Goal: Navigation & Orientation: Go to known website

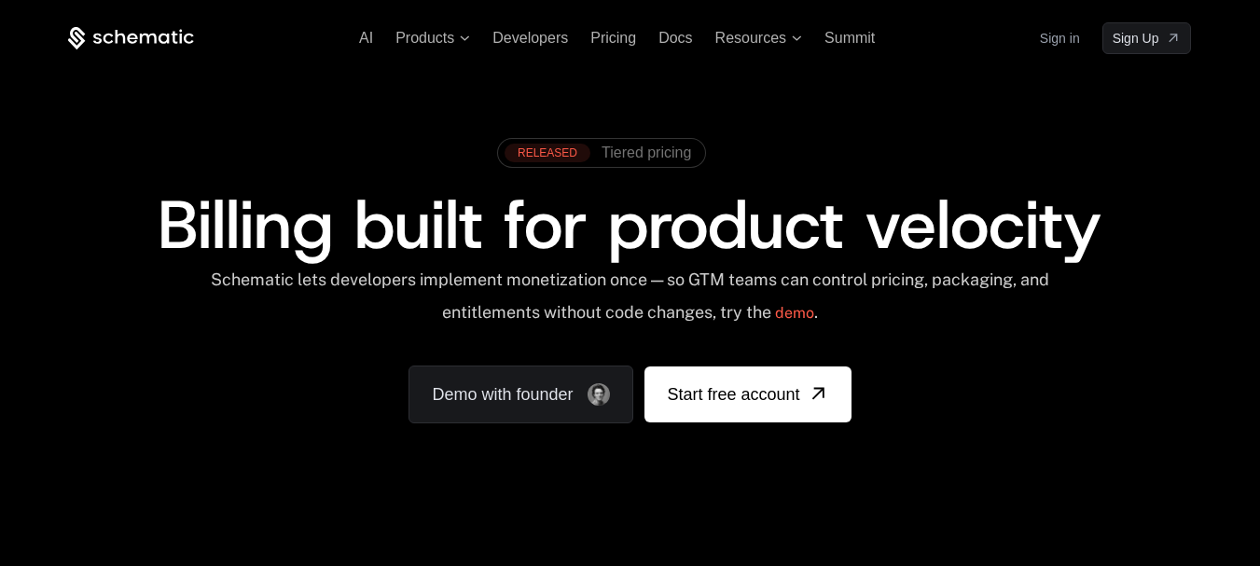
click at [1142, 137] on div "RELEASED Tiered pricing" at bounding box center [629, 160] width 1123 height 63
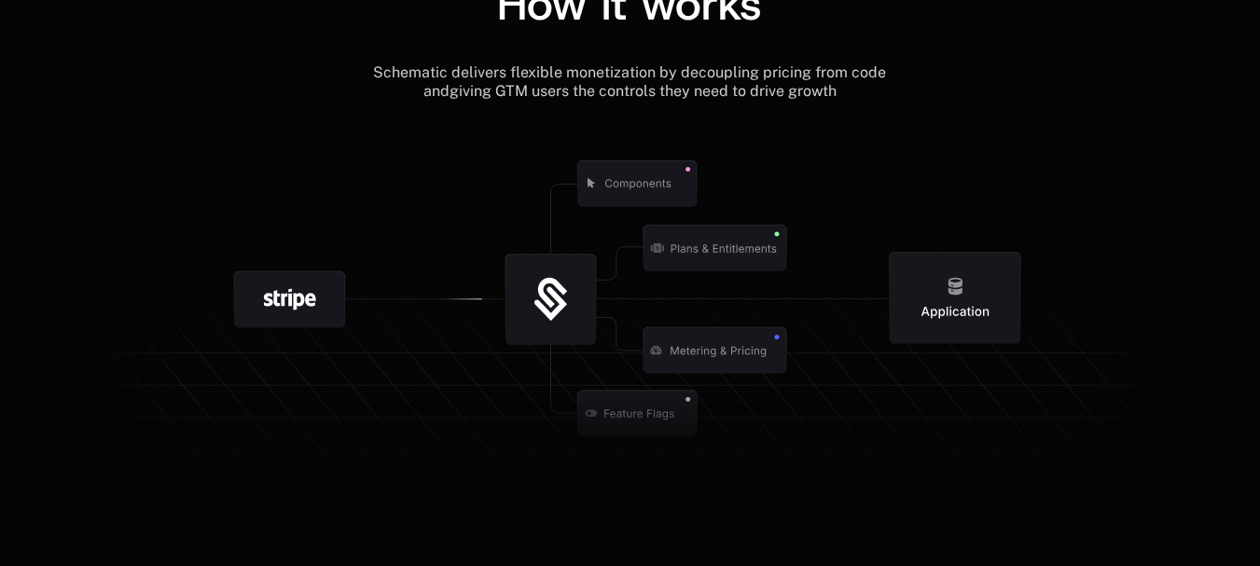
scroll to position [2221, 0]
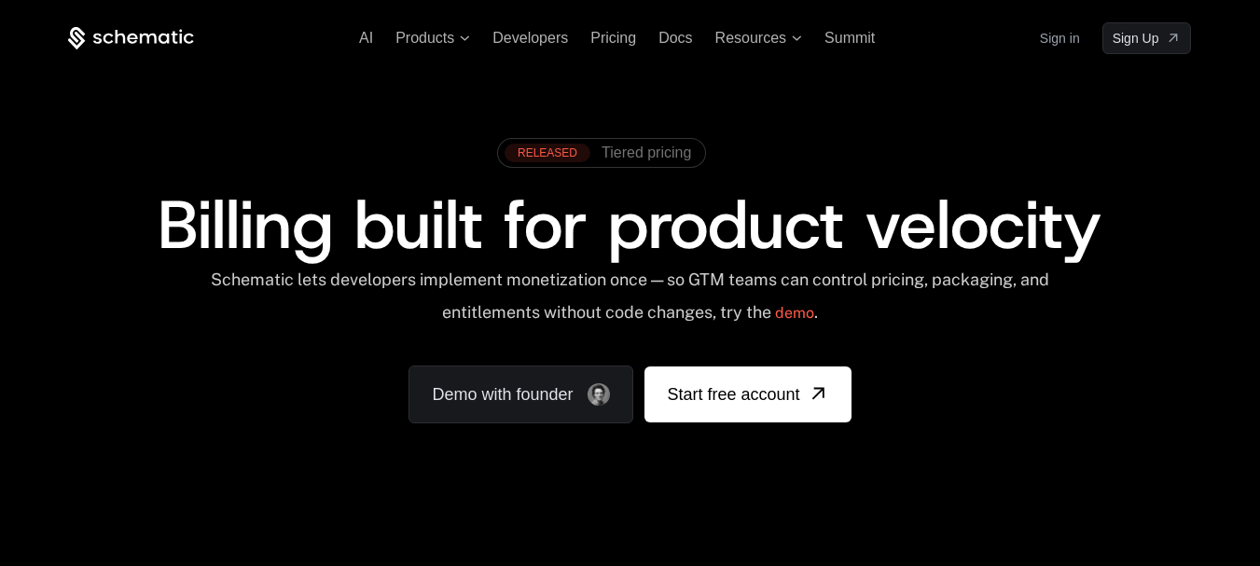
click at [1068, 41] on link "Sign in" at bounding box center [1060, 38] width 40 height 30
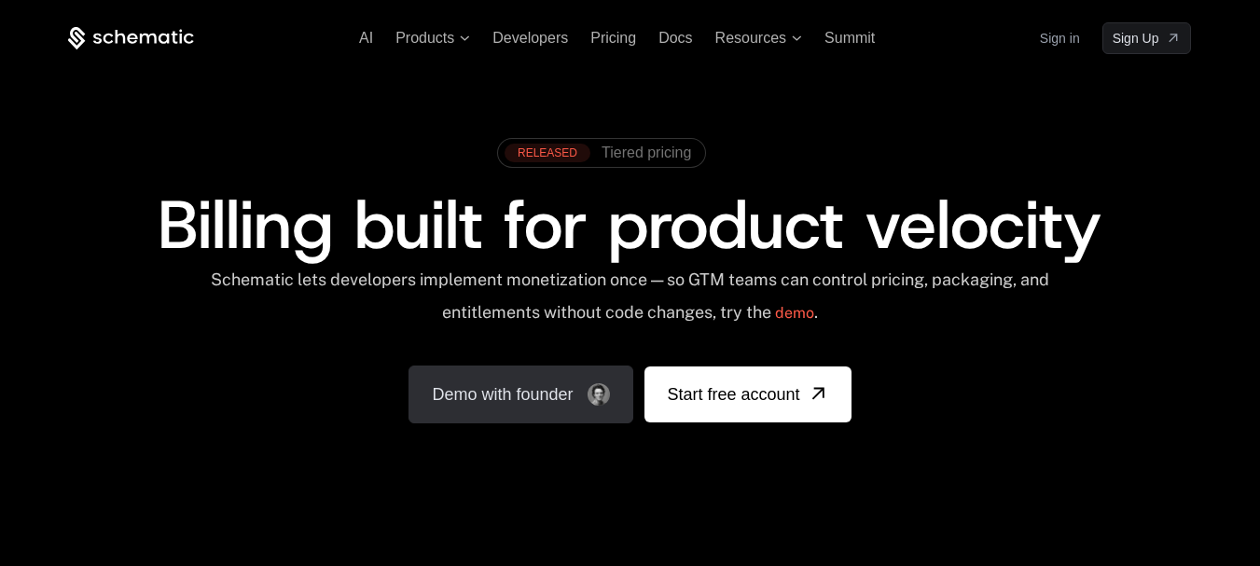
click at [519, 394] on link "Demo with founder" at bounding box center [521, 395] width 225 height 58
